Goal: Task Accomplishment & Management: Use online tool/utility

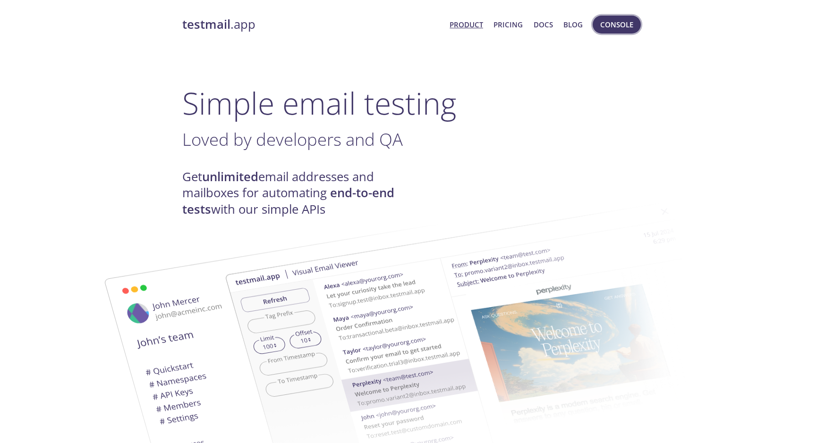
click at [627, 25] on span "Console" at bounding box center [616, 24] width 33 height 12
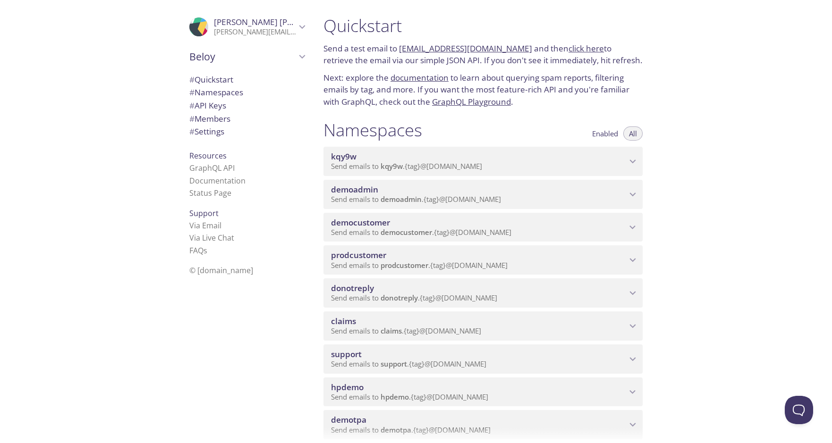
click at [380, 229] on span "Send emails to democustomer . {tag} @[DOMAIN_NAME]" at bounding box center [421, 232] width 180 height 9
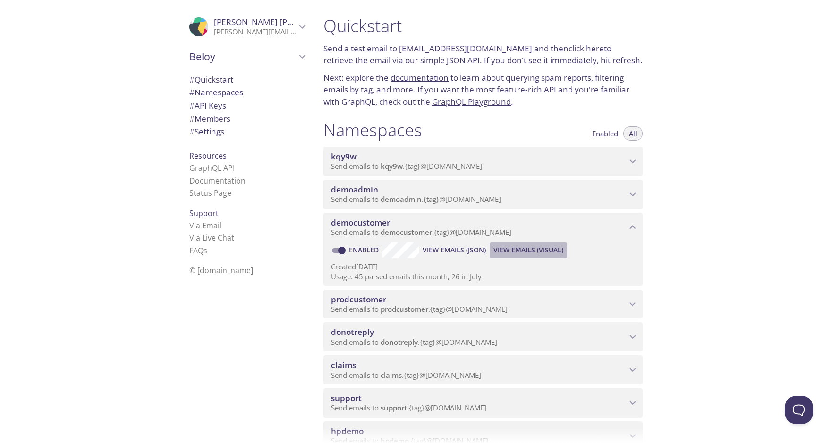
click at [517, 253] on span "View Emails (Visual)" at bounding box center [528, 250] width 70 height 11
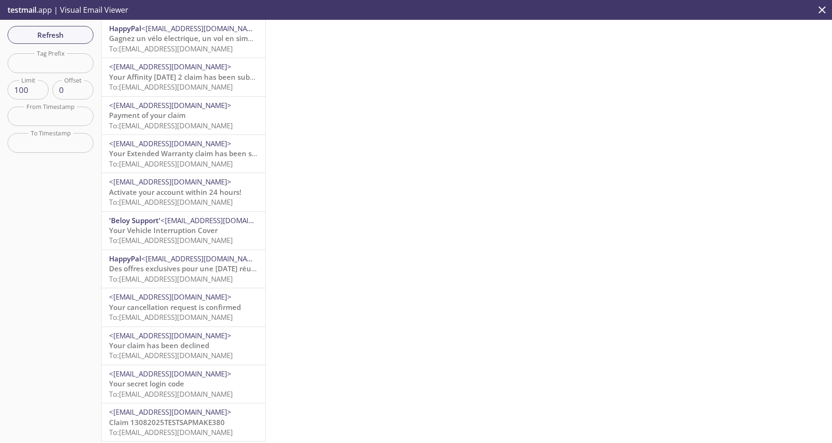
click at [161, 149] on span "Your Extended Warranty claim has been submitted" at bounding box center [196, 153] width 174 height 9
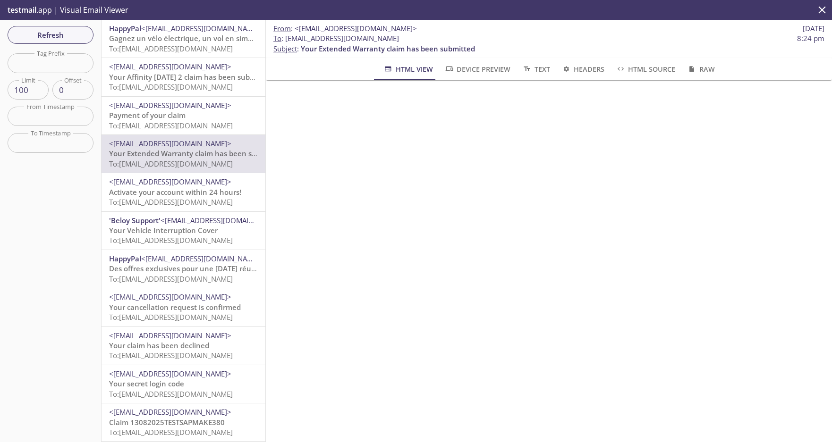
click at [169, 188] on span "Activate your account within 24 hours!" at bounding box center [175, 191] width 132 height 9
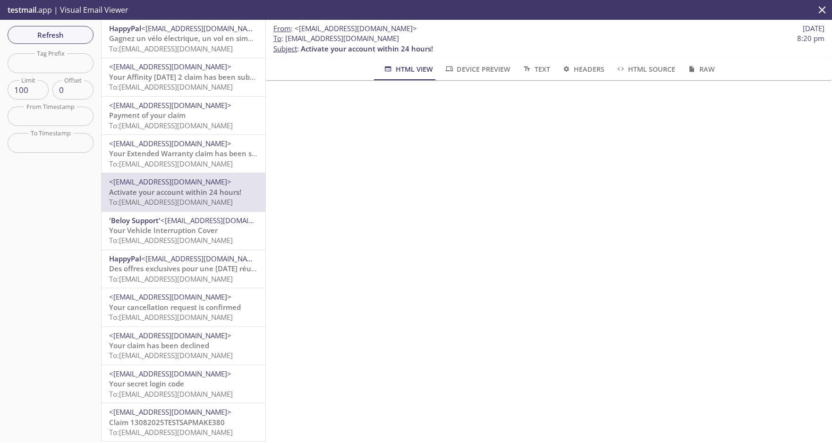
drag, startPoint x: 286, startPoint y: 39, endPoint x: 469, endPoint y: 40, distance: 183.2
click at [399, 40] on span "To : [EMAIL_ADDRESS][DOMAIN_NAME]" at bounding box center [336, 39] width 126 height 10
copy span "[EMAIL_ADDRESS][DOMAIN_NAME]"
click at [52, 34] on span "Refresh" at bounding box center [50, 35] width 71 height 12
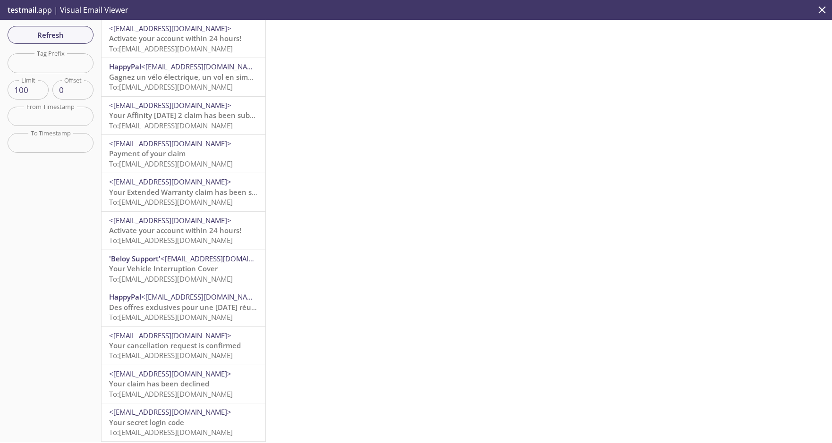
click at [170, 42] on span "Activate your account within 24 hours!" at bounding box center [175, 38] width 132 height 9
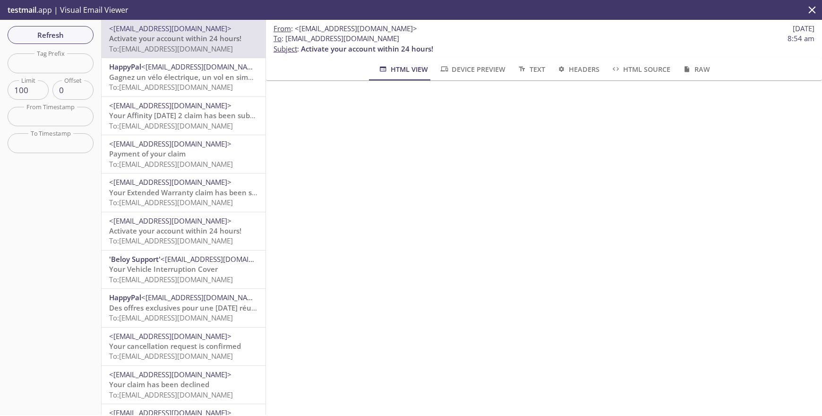
click at [183, 43] on span "Activate your account within 24 hours!" at bounding box center [175, 38] width 132 height 9
click at [159, 71] on span "<[EMAIL_ADDRESS][DOMAIN_NAME]>" at bounding box center [202, 66] width 122 height 9
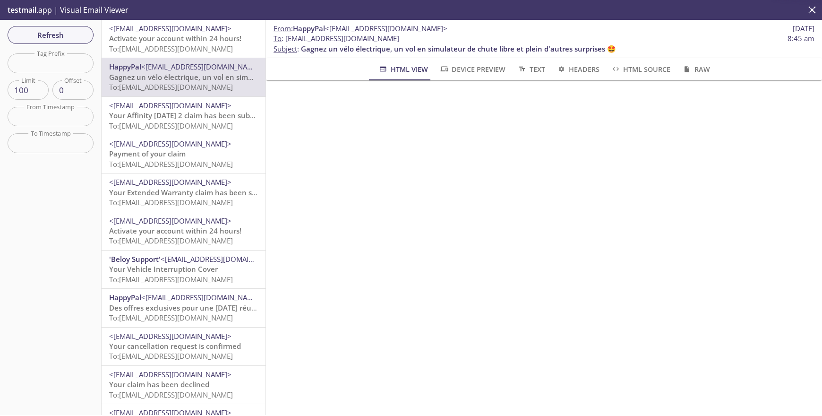
click at [188, 38] on span "Activate your account within 24 hours!" at bounding box center [175, 38] width 132 height 9
